Goal: Information Seeking & Learning: Learn about a topic

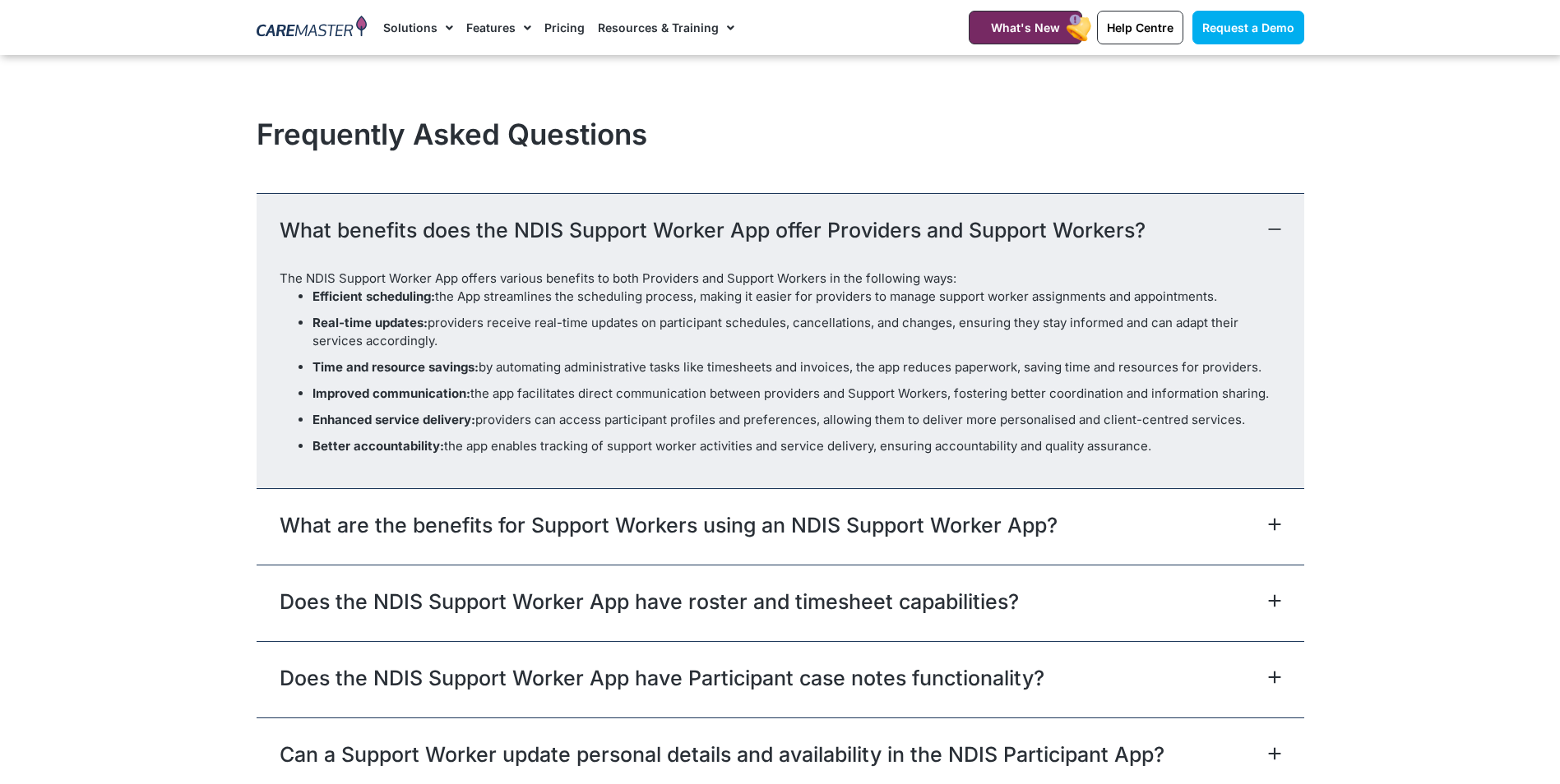
scroll to position [4602, 0]
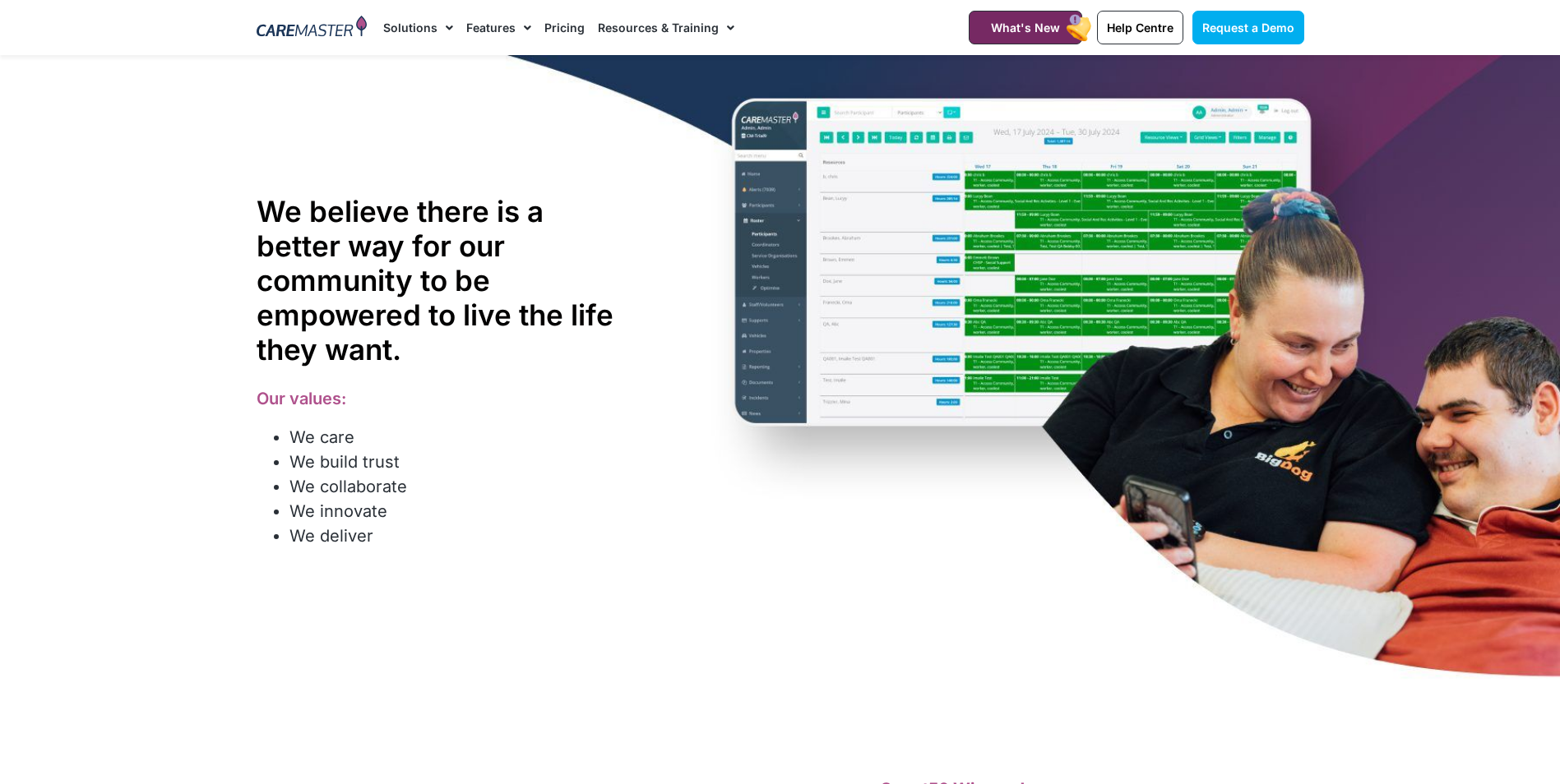
click at [339, 36] on img at bounding box center [311, 28] width 111 height 25
drag, startPoint x: 0, startPoint y: 0, endPoint x: 344, endPoint y: 28, distance: 345.1
click at [344, 28] on img at bounding box center [311, 28] width 111 height 25
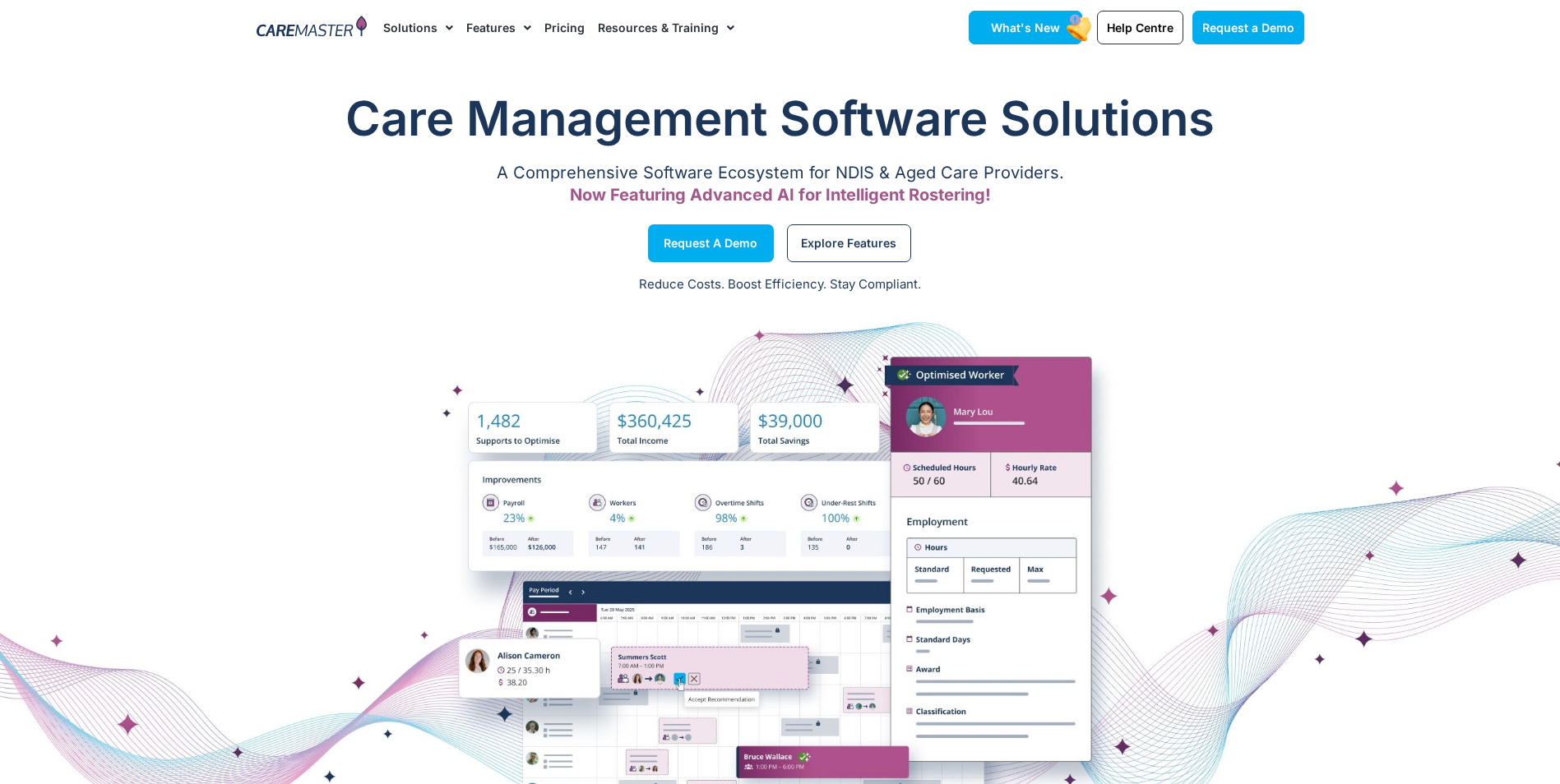
click at [1038, 28] on span "What's New" at bounding box center [1025, 28] width 69 height 14
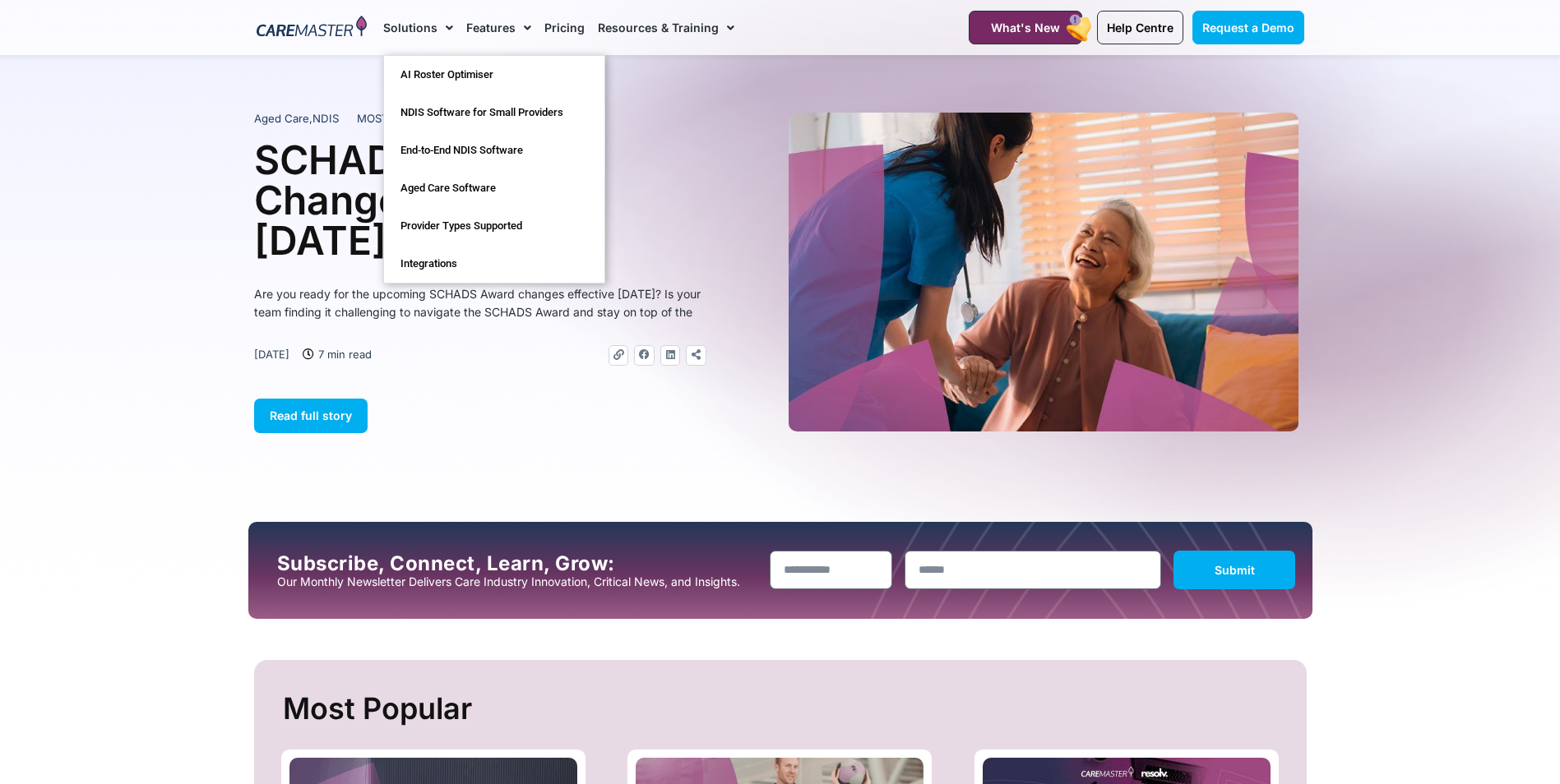
click at [438, 29] on span "Menu" at bounding box center [445, 28] width 15 height 28
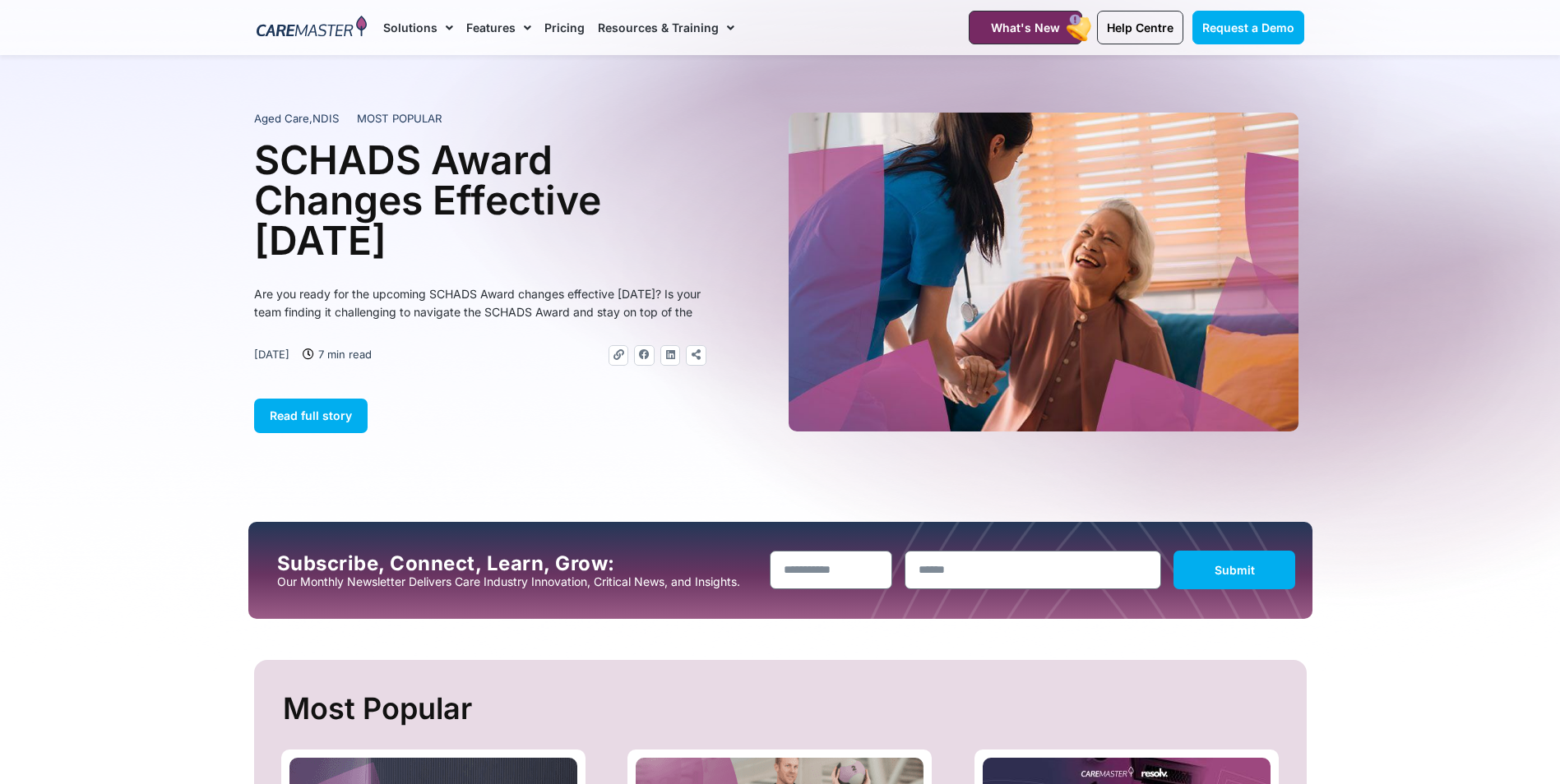
click at [438, 29] on span "Menu" at bounding box center [445, 28] width 15 height 28
click at [299, 33] on img at bounding box center [311, 28] width 111 height 25
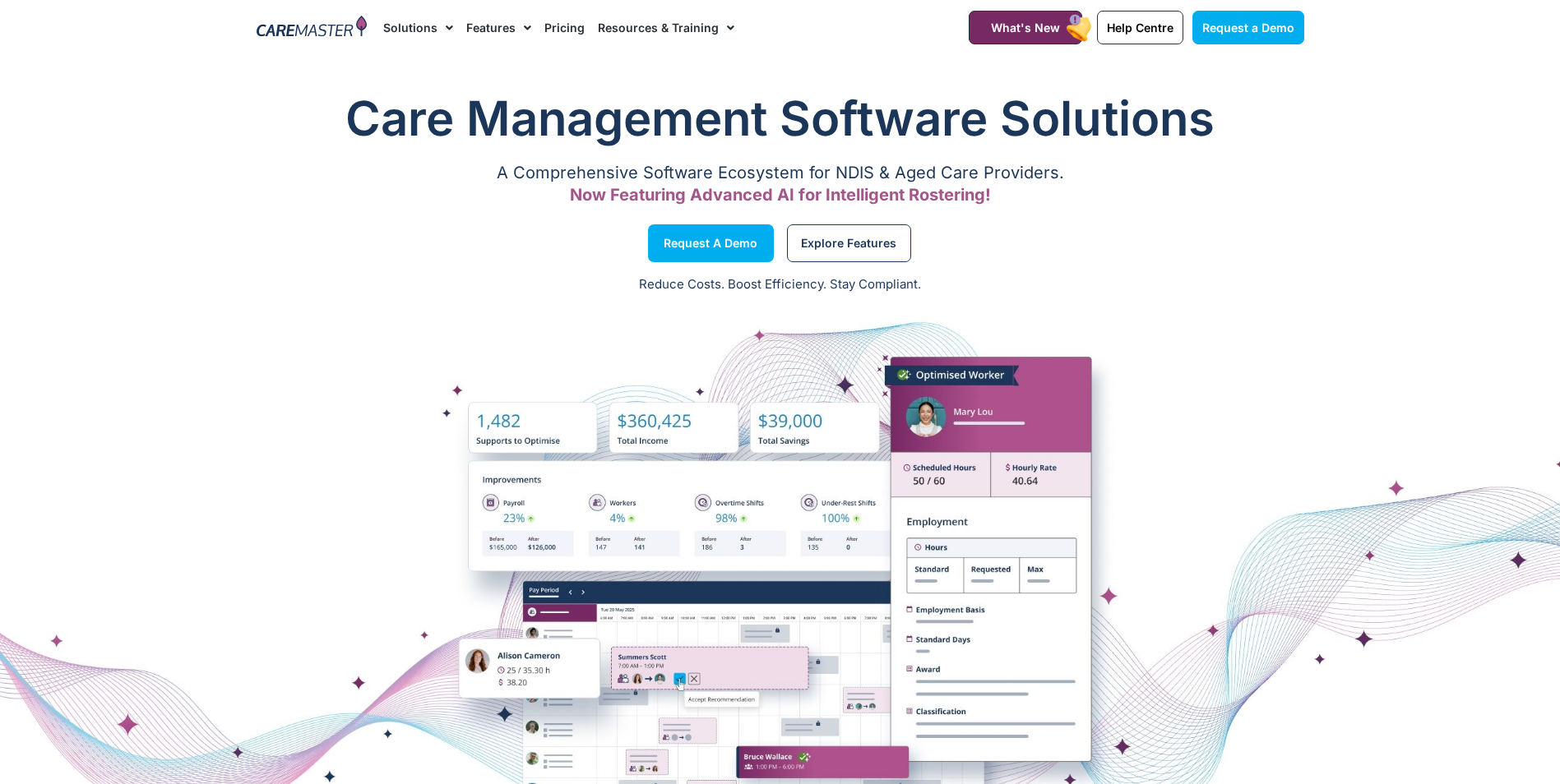
click at [341, 31] on img at bounding box center [311, 28] width 111 height 25
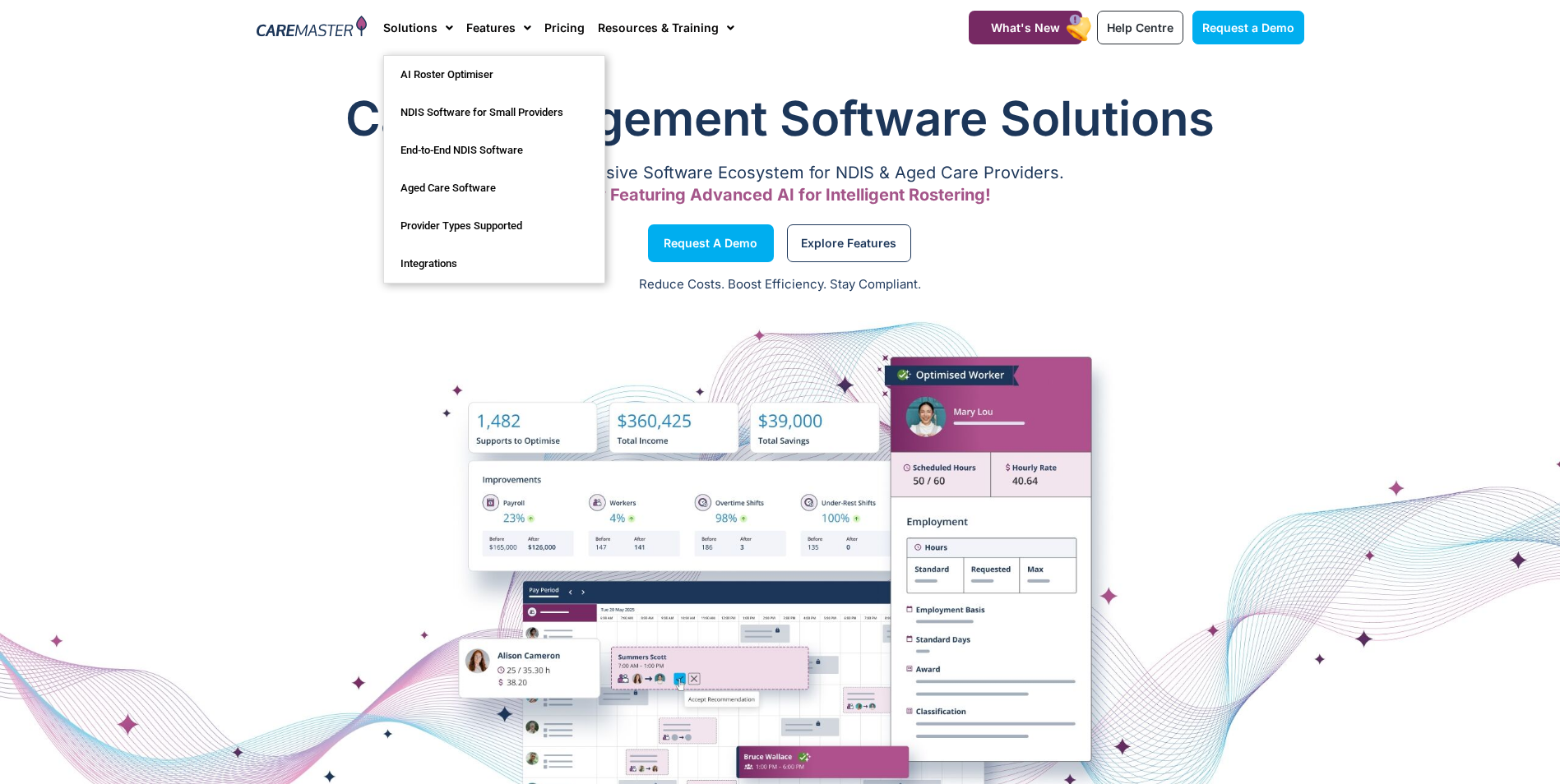
click at [416, 33] on link "Solutions" at bounding box center [418, 28] width 69 height 55
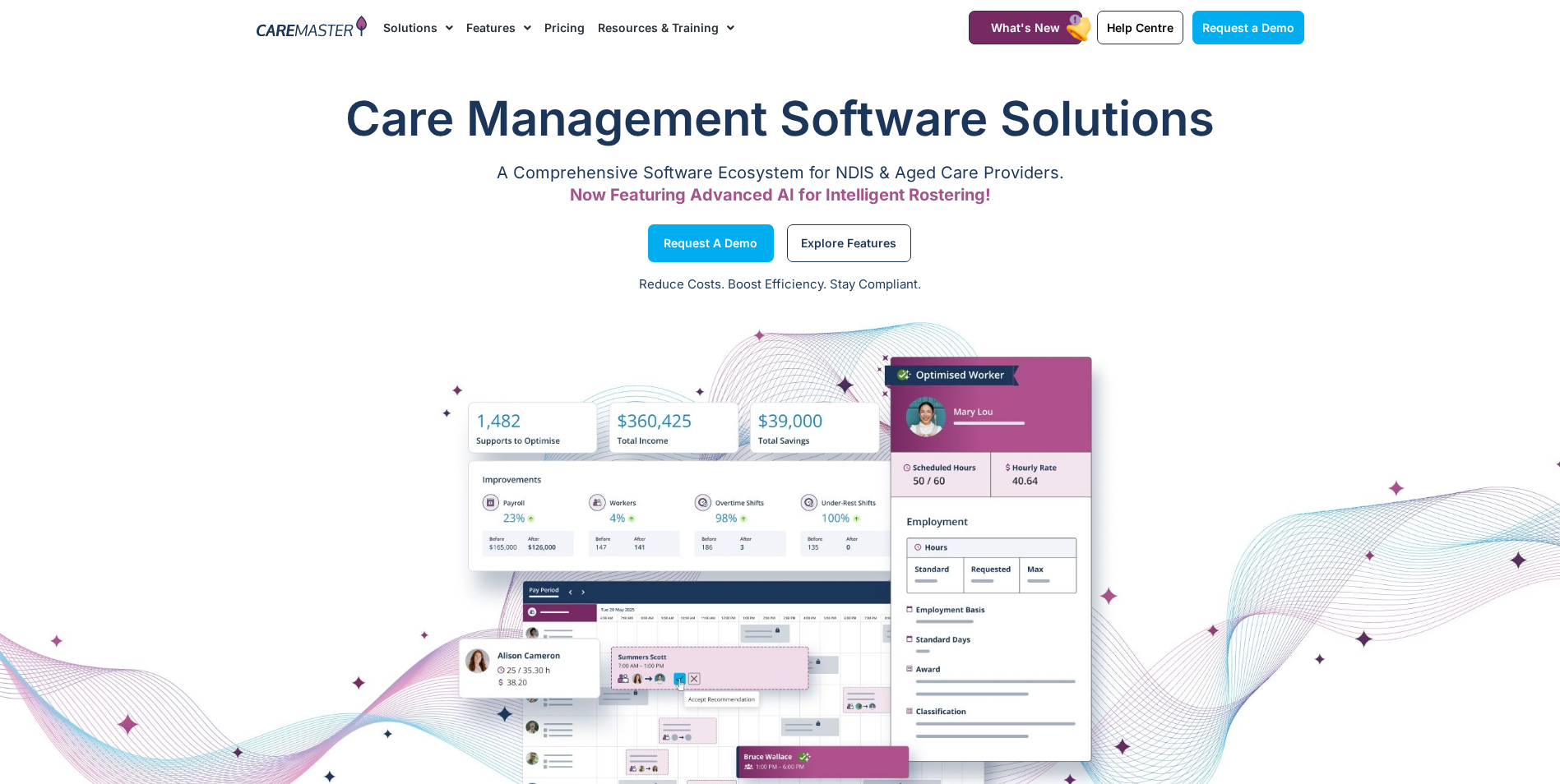
click at [428, 20] on link "Solutions" at bounding box center [418, 28] width 69 height 55
click at [1037, 36] on link "What's New" at bounding box center [1025, 27] width 113 height 33
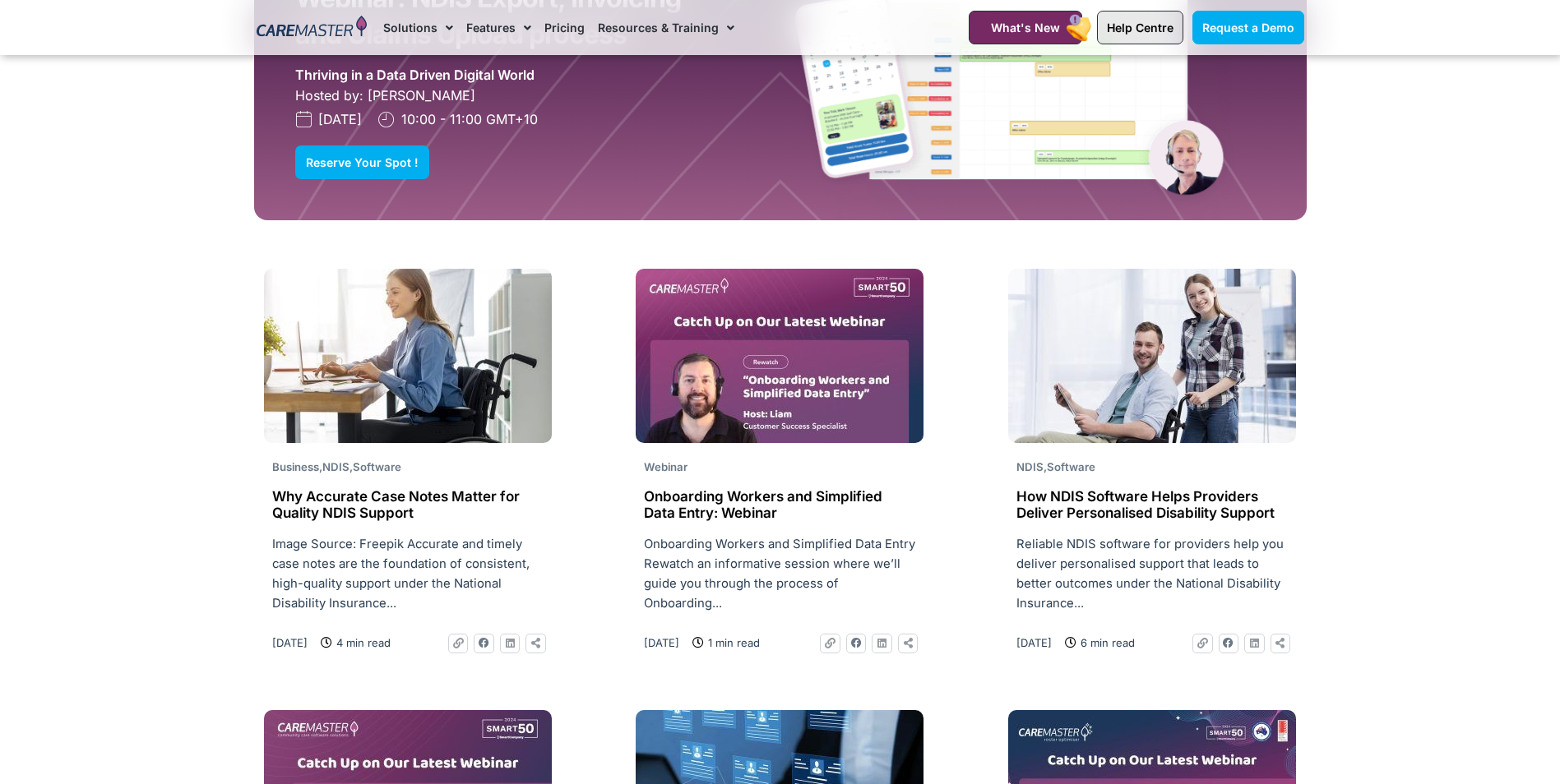
scroll to position [1816, 0]
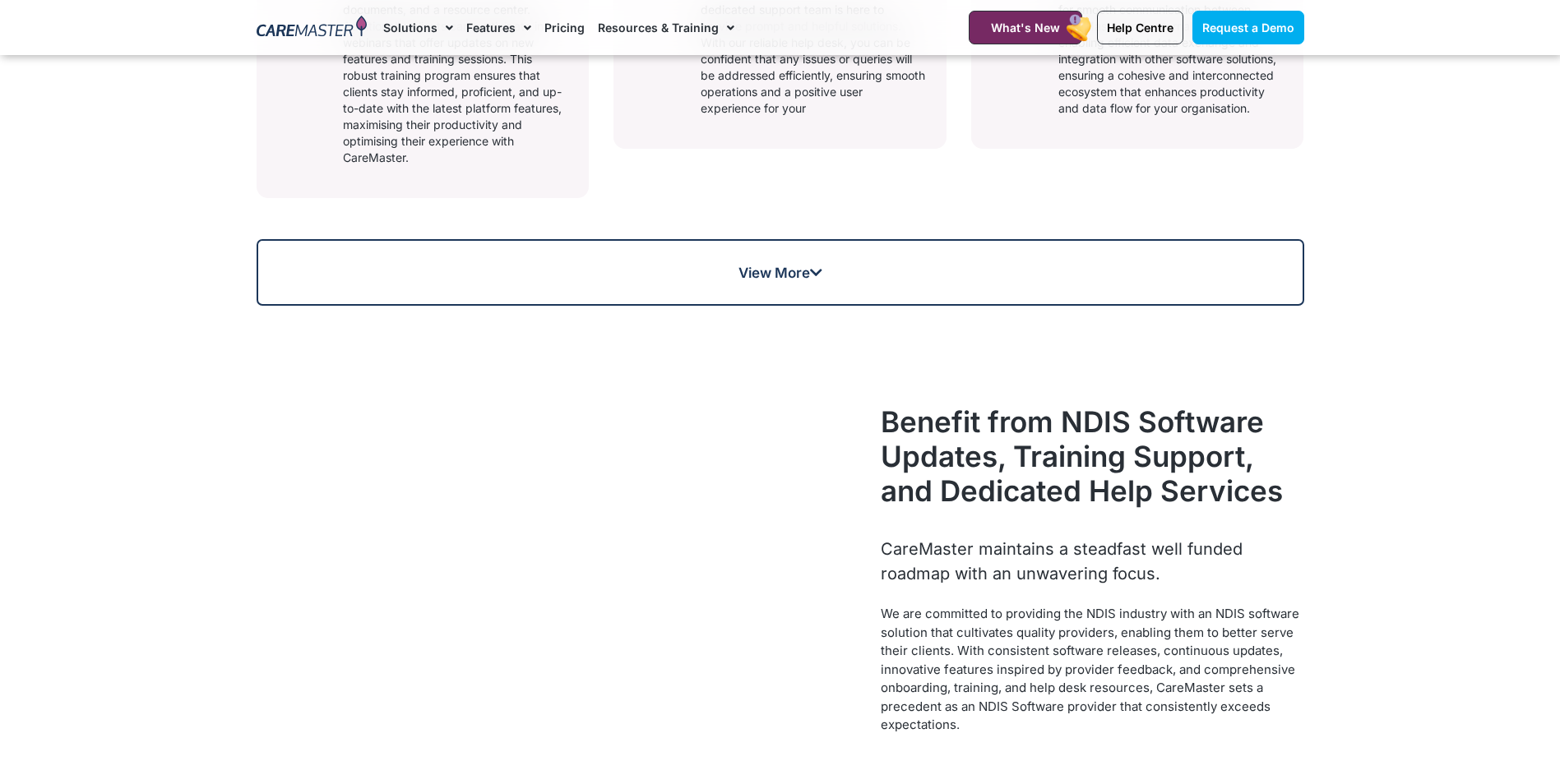
scroll to position [1315, 0]
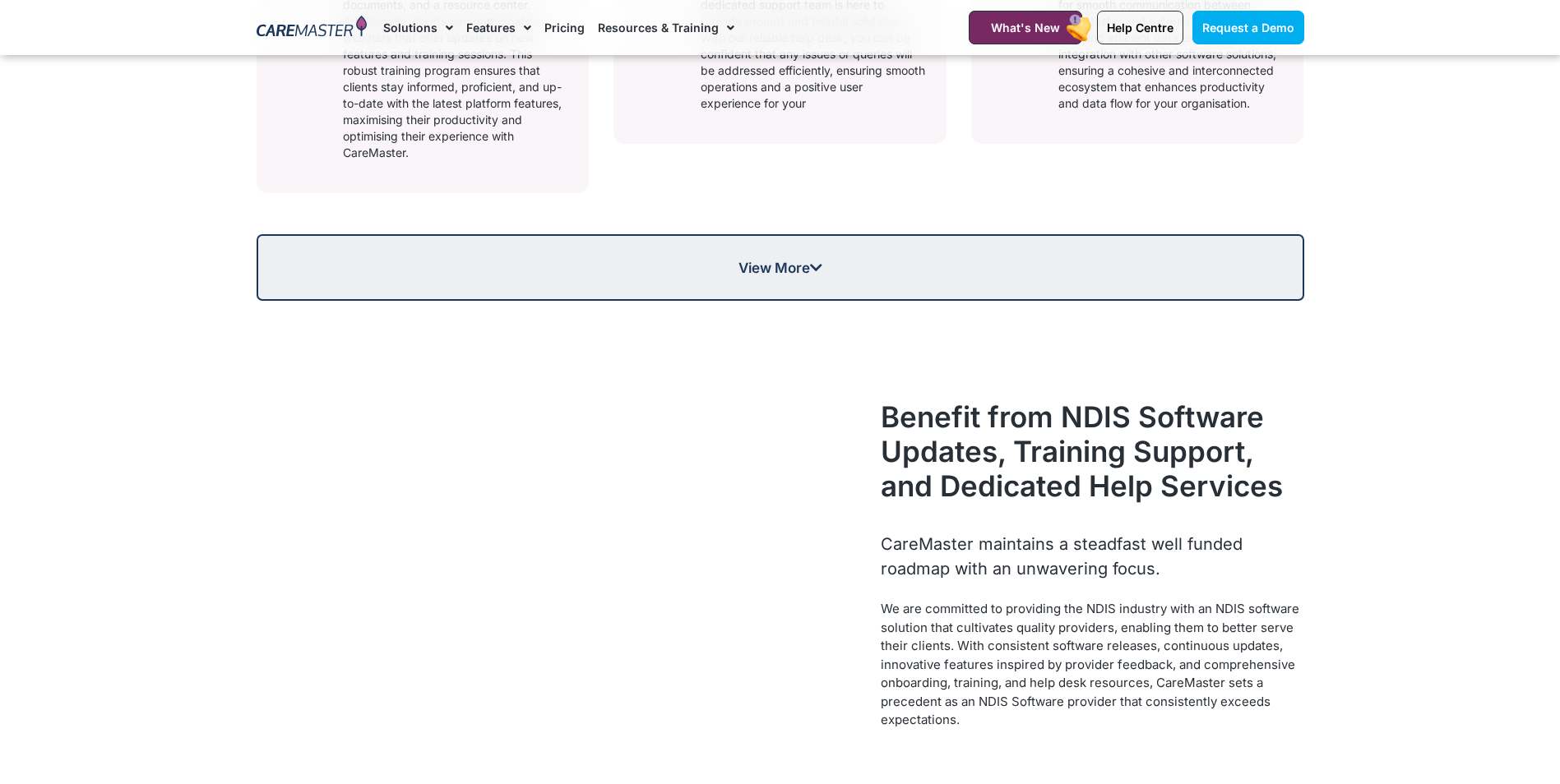
click at [831, 274] on span "View More" at bounding box center [780, 267] width 1044 height 14
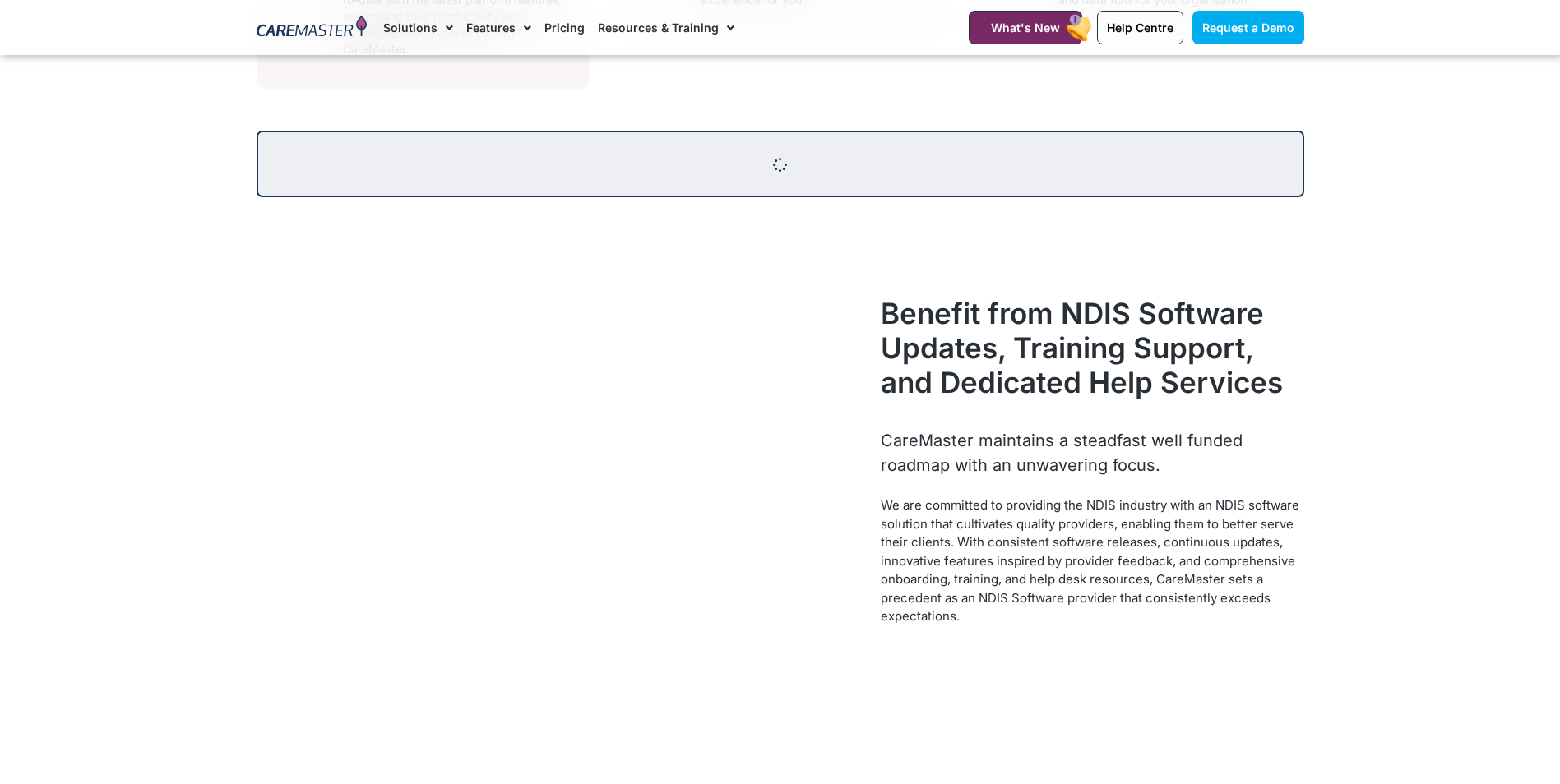
scroll to position [1644, 0]
